Goal: Task Accomplishment & Management: Complete application form

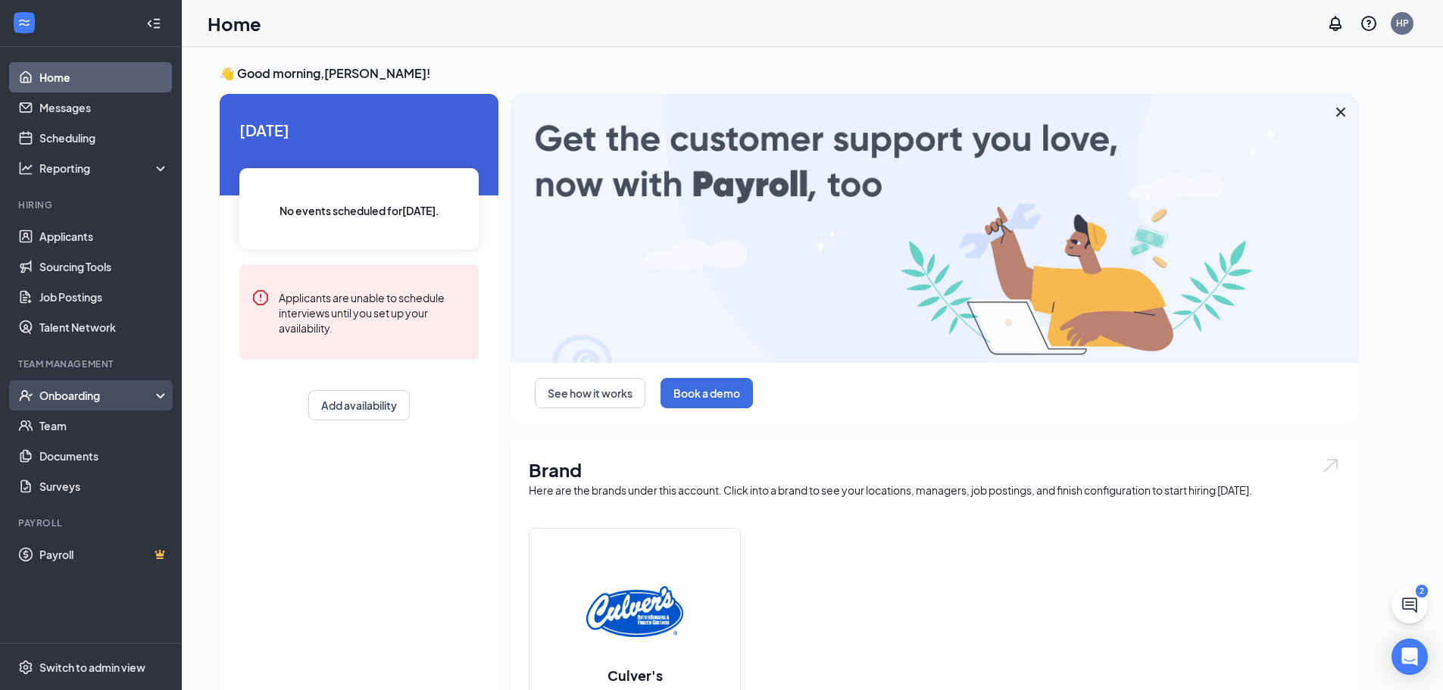
click at [80, 388] on div "Onboarding" at bounding box center [97, 395] width 117 height 15
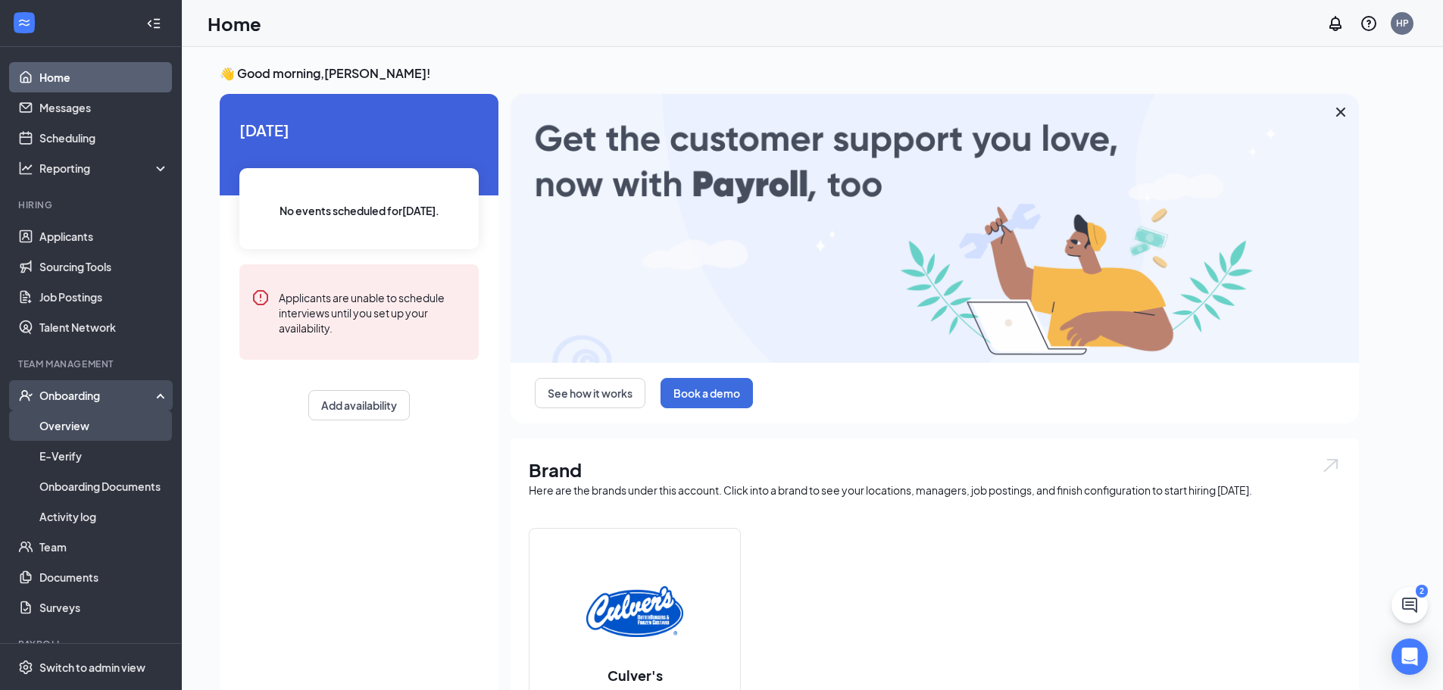
click at [67, 424] on link "Overview" at bounding box center [104, 426] width 130 height 30
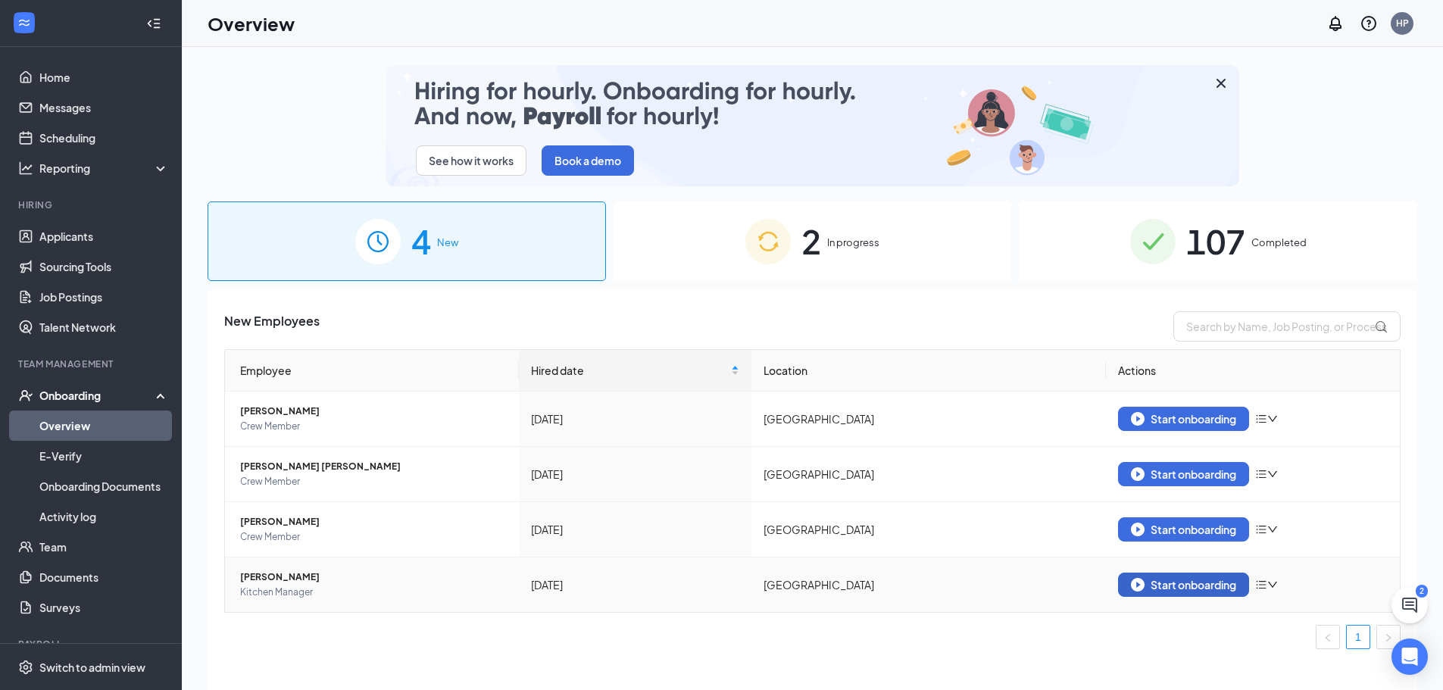
click at [1168, 591] on div "Start onboarding" at bounding box center [1183, 585] width 105 height 14
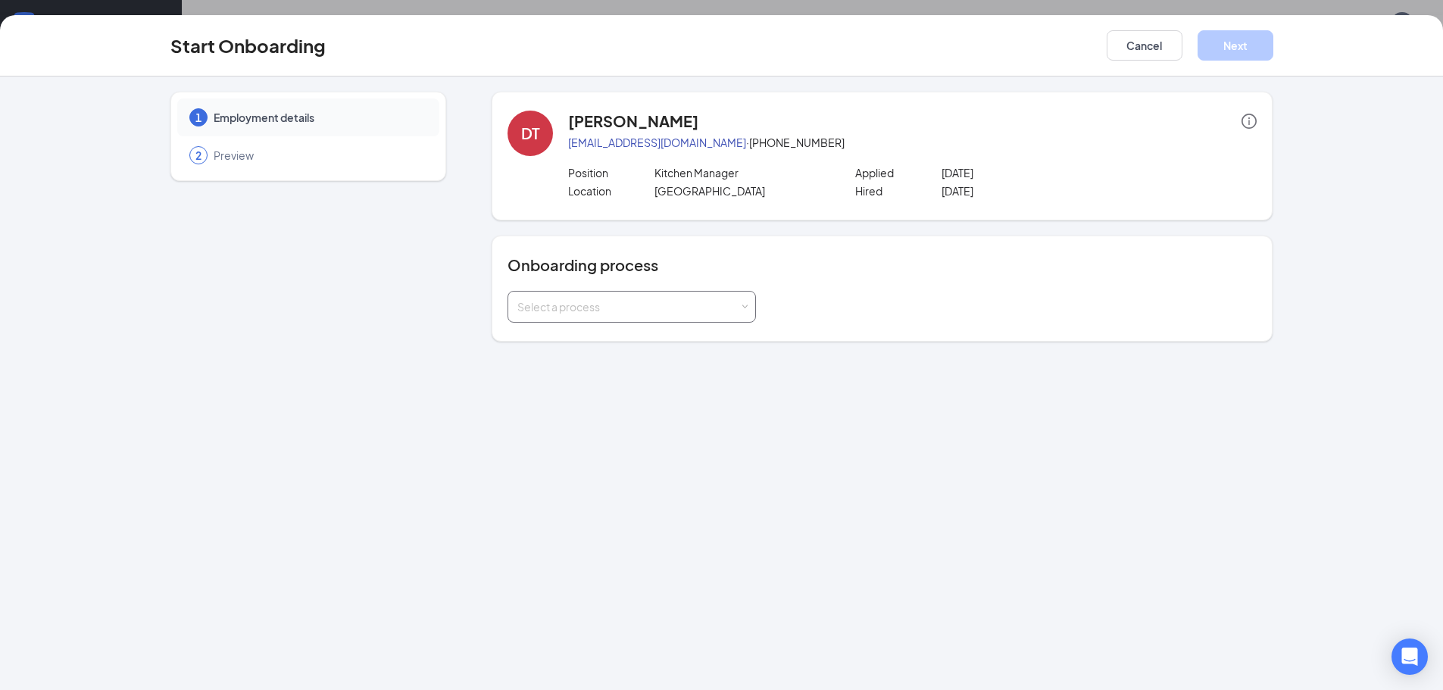
click at [677, 314] on div "Select a process" at bounding box center [631, 307] width 229 height 30
click at [624, 345] on li "[PERSON_NAME] - Onboarding Process" at bounding box center [632, 339] width 249 height 27
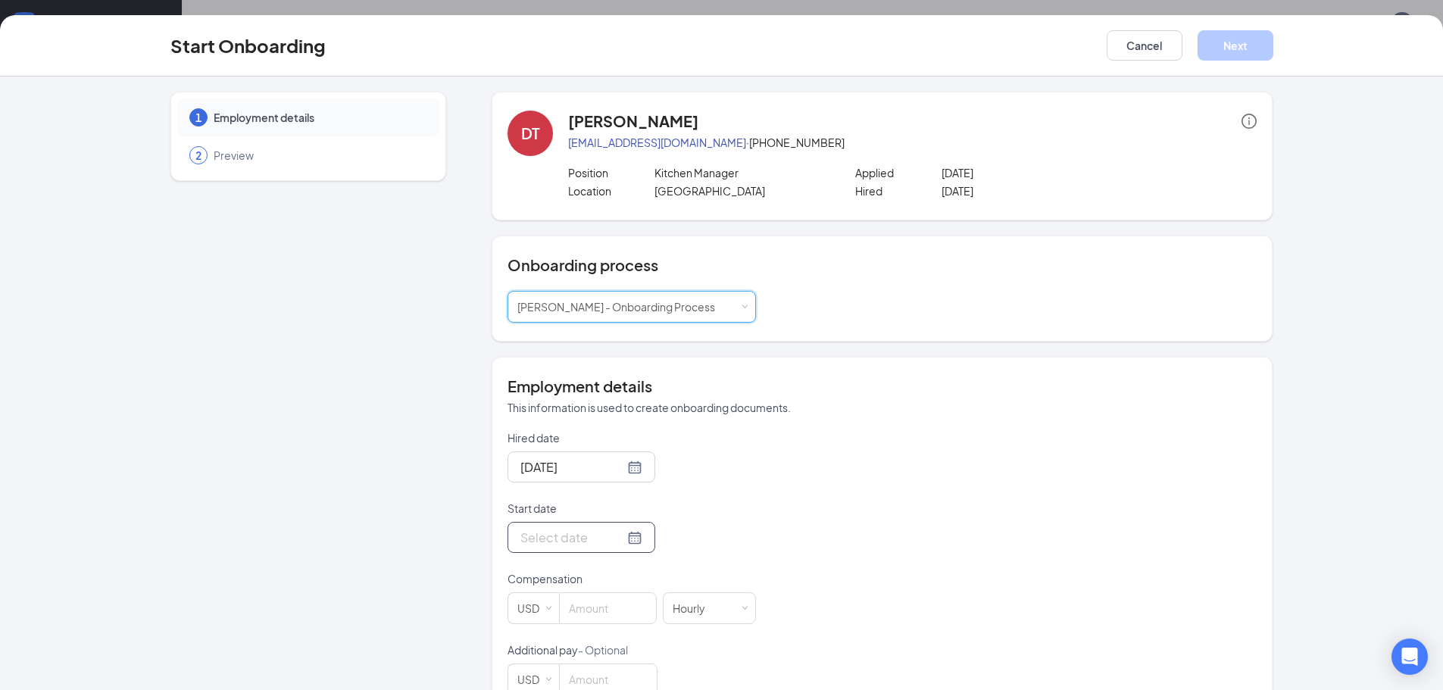
click at [620, 540] on div at bounding box center [581, 537] width 122 height 19
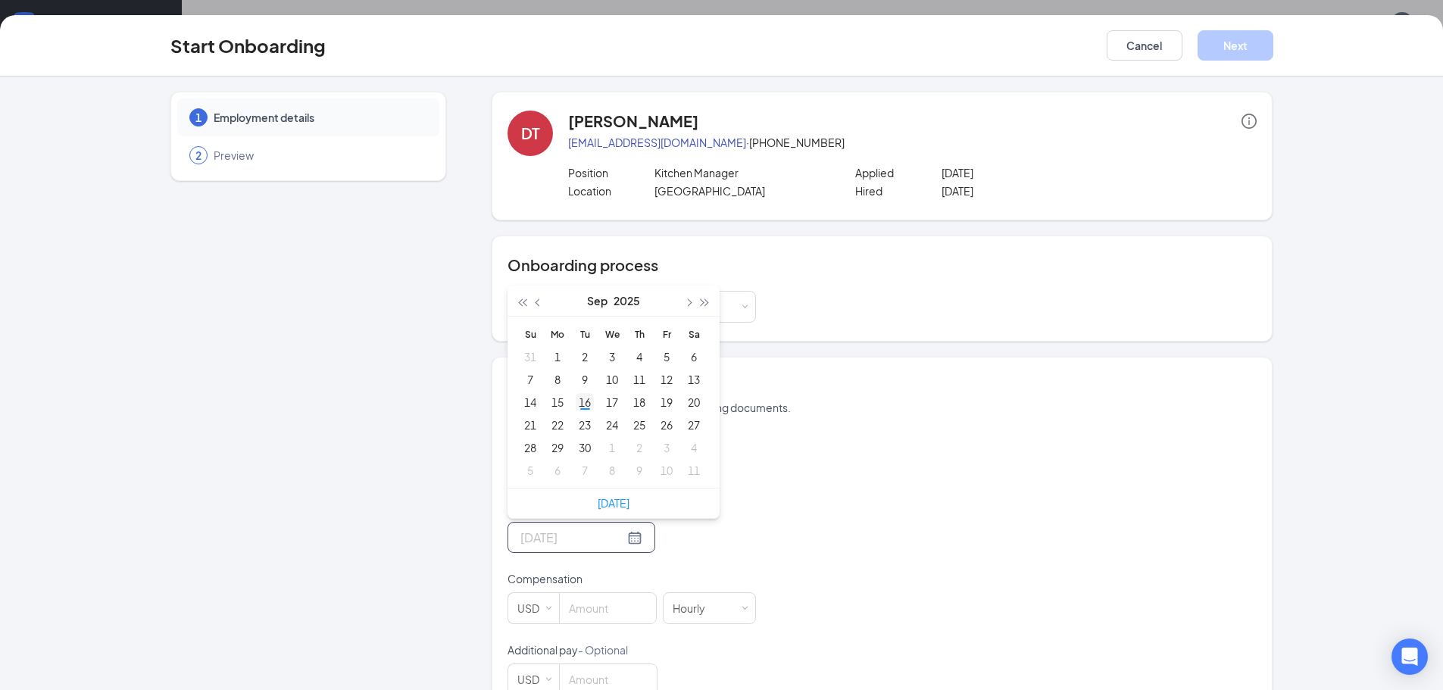
type input "[DATE]"
click at [580, 403] on div "16" at bounding box center [585, 402] width 18 height 18
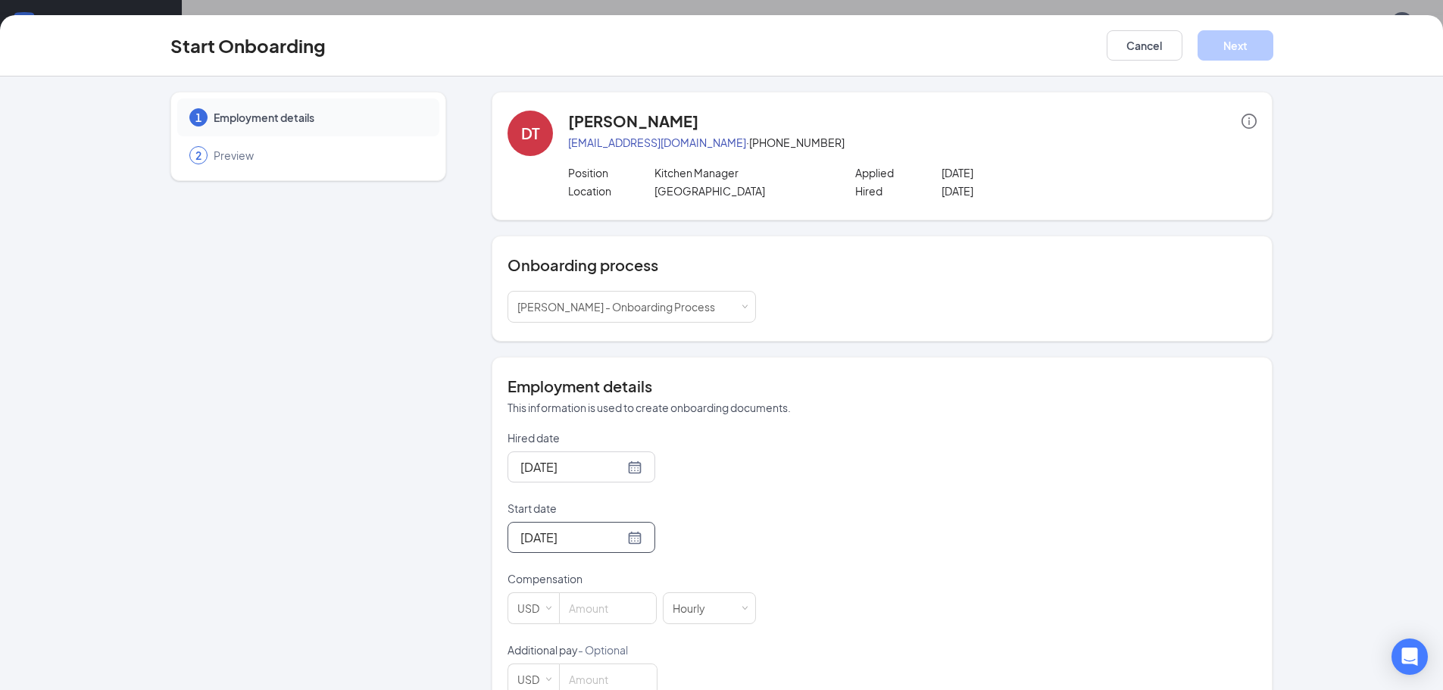
click at [818, 528] on div "Hired date [DATE] Start date [DATE] [DATE] Su Mo Tu We Th Fr Sa 31 1 2 3 4 5 6 …" at bounding box center [882, 562] width 749 height 265
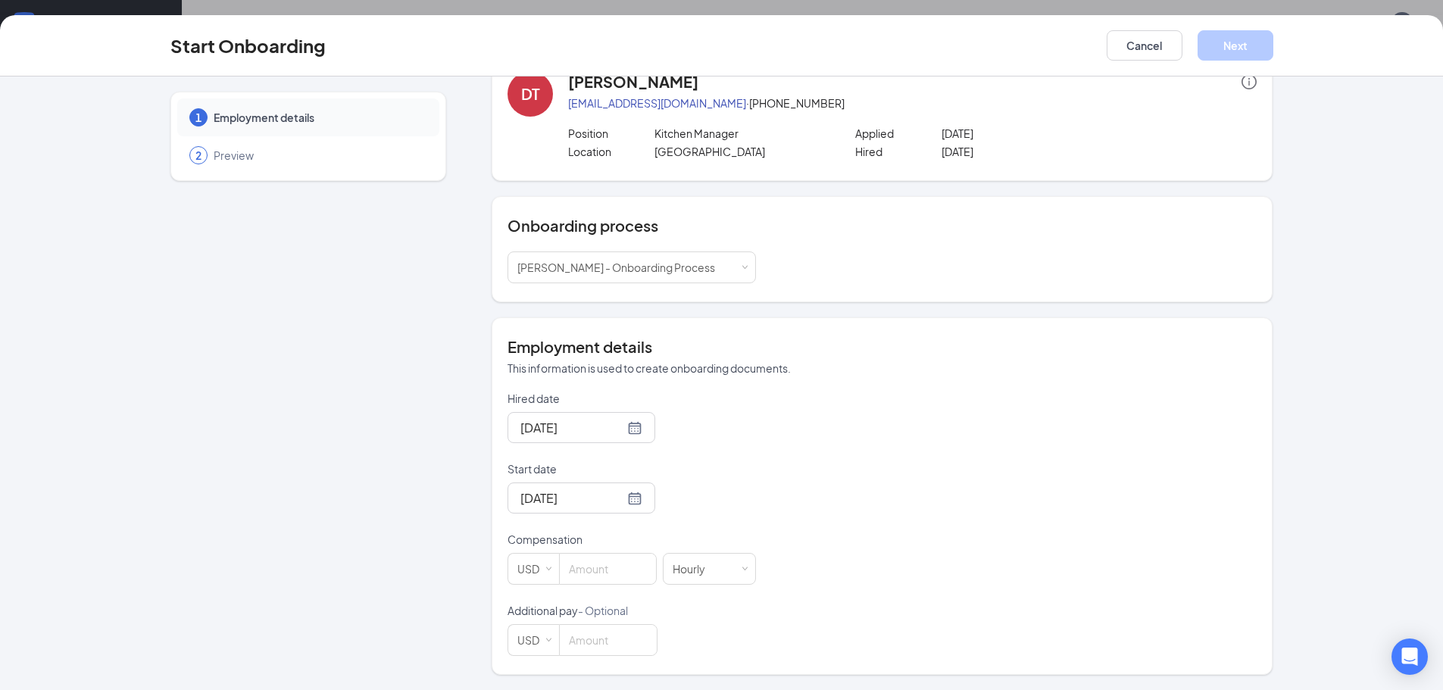
scroll to position [68, 0]
click at [617, 567] on input at bounding box center [608, 569] width 96 height 30
type input "16"
click at [867, 545] on div "Hired date [DATE] Start date [DATE] [DATE] Su Mo Tu We Th Fr Sa 31 1 2 3 4 5 6 …" at bounding box center [882, 523] width 749 height 265
click at [1237, 46] on button "Next" at bounding box center [1236, 45] width 76 height 30
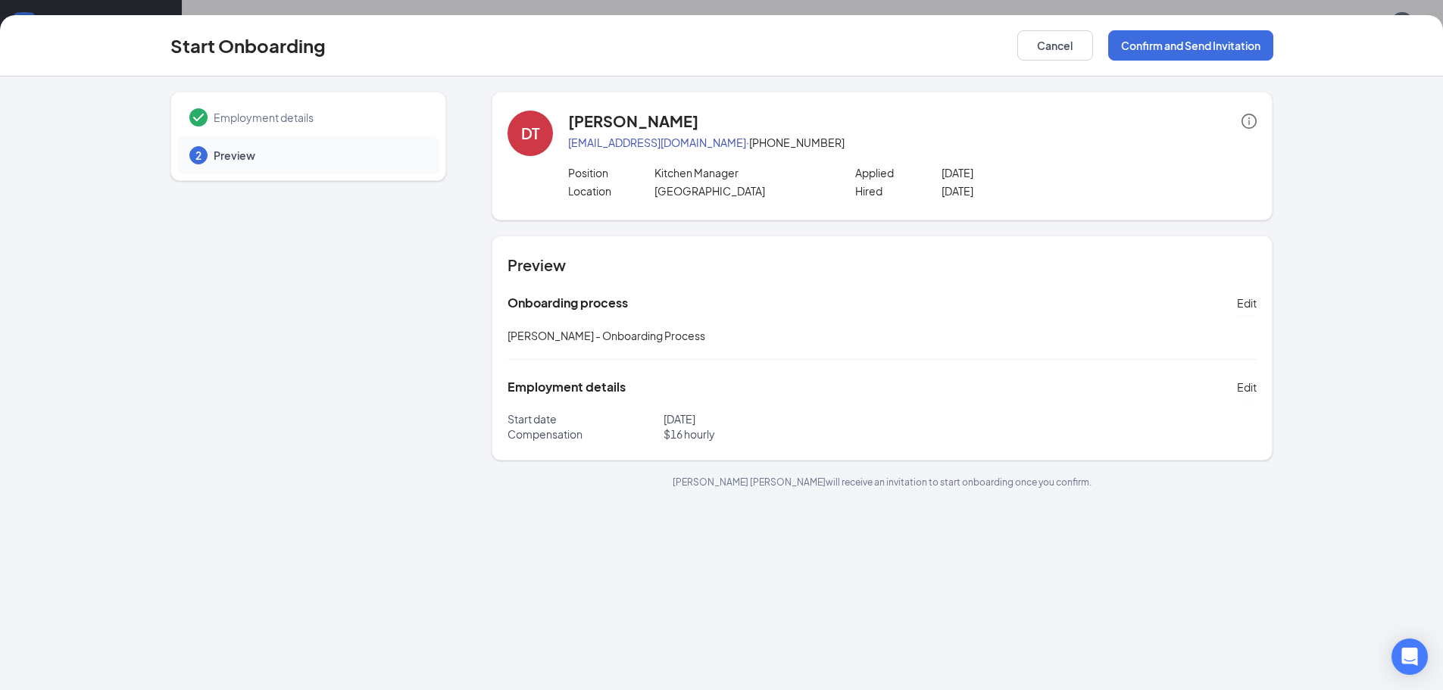
scroll to position [0, 0]
click at [1164, 50] on button "Confirm and Send Invitation" at bounding box center [1190, 45] width 165 height 30
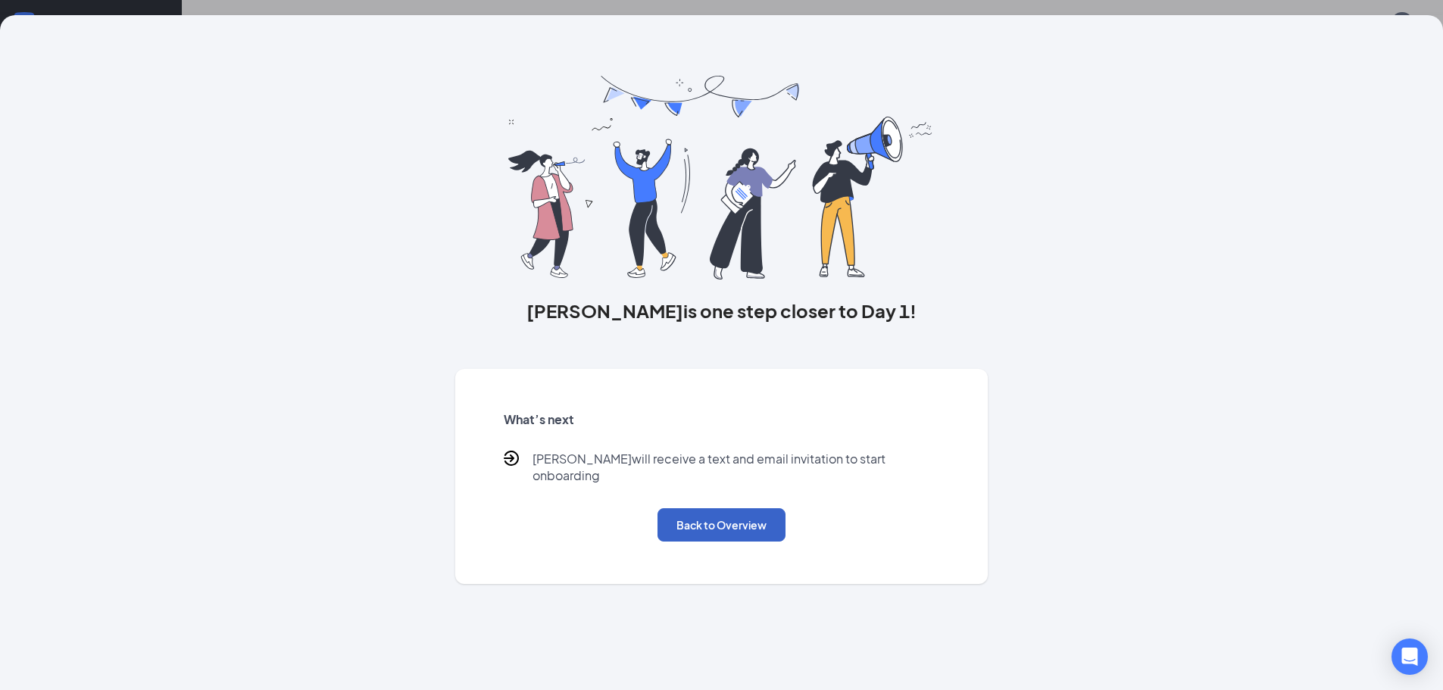
click at [745, 524] on button "Back to Overview" at bounding box center [722, 524] width 128 height 33
